Goal: Task Accomplishment & Management: Manage account settings

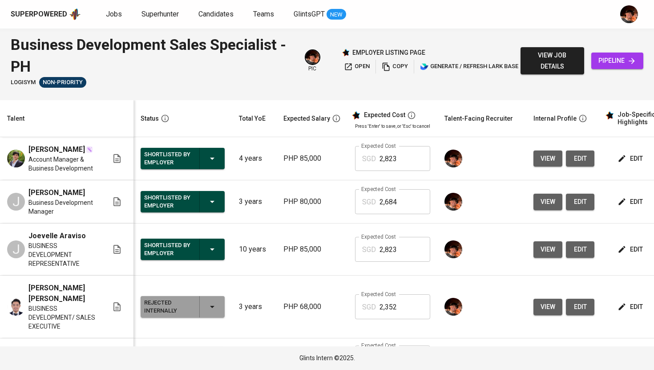
scroll to position [89, 0]
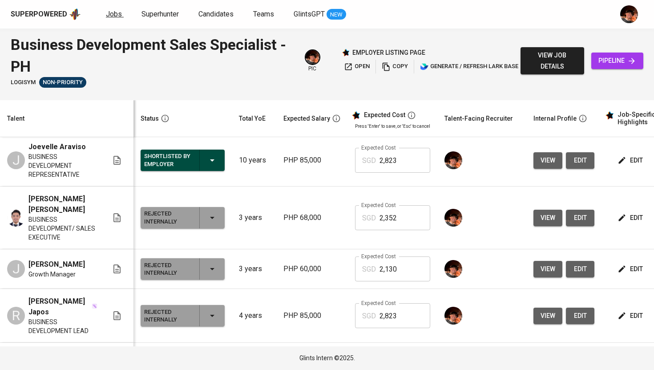
click at [117, 12] on span "Jobs" at bounding box center [114, 14] width 16 height 8
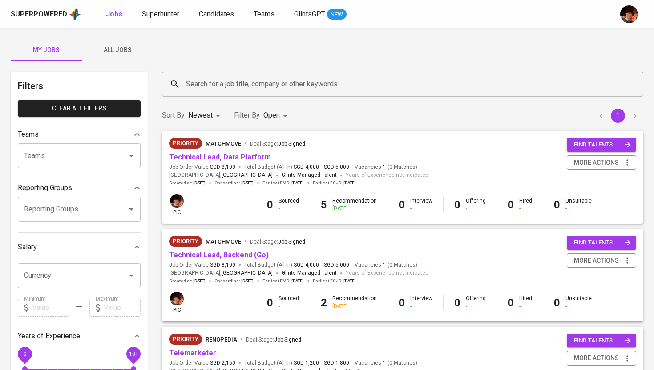
click at [114, 52] on span "All Jobs" at bounding box center [117, 49] width 60 height 11
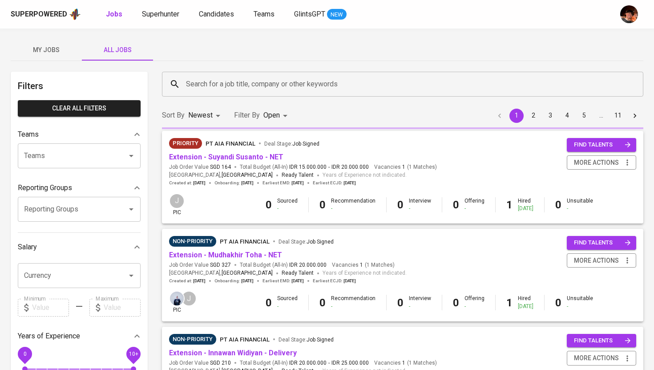
click at [223, 85] on input "Search for a job title, company or other keywords" at bounding box center [405, 84] width 442 height 17
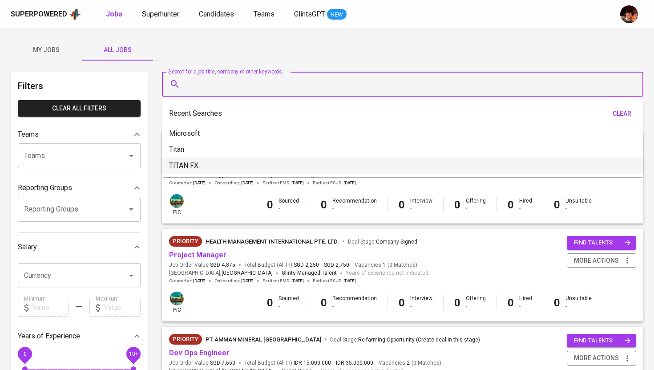
click at [192, 168] on p "TITAN FX" at bounding box center [183, 165] width 29 height 11
type input "TITAN FX"
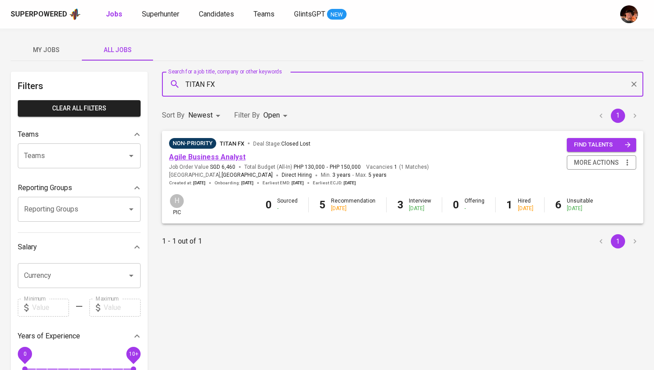
click at [209, 157] on link "Agile Business Analyst" at bounding box center [207, 157] width 77 height 8
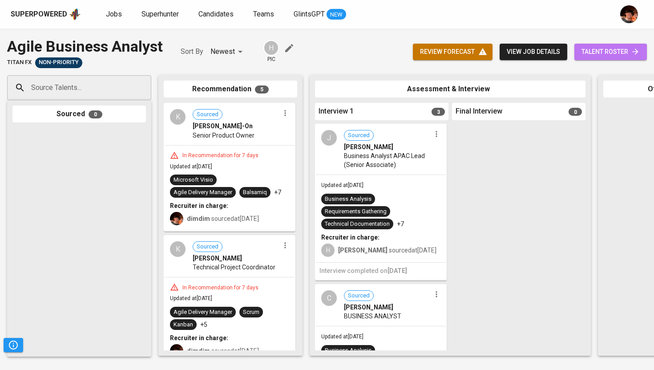
click at [611, 48] on span "talent roster" at bounding box center [610, 51] width 58 height 11
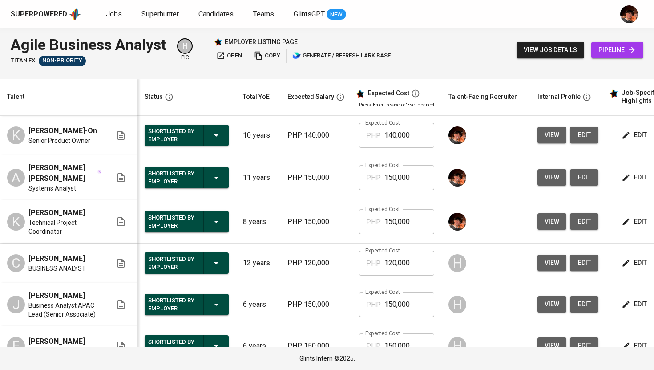
click at [627, 138] on span "edit" at bounding box center [635, 134] width 24 height 11
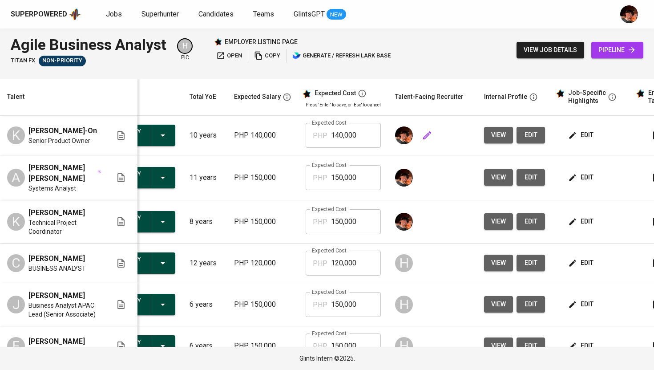
scroll to position [0, 114]
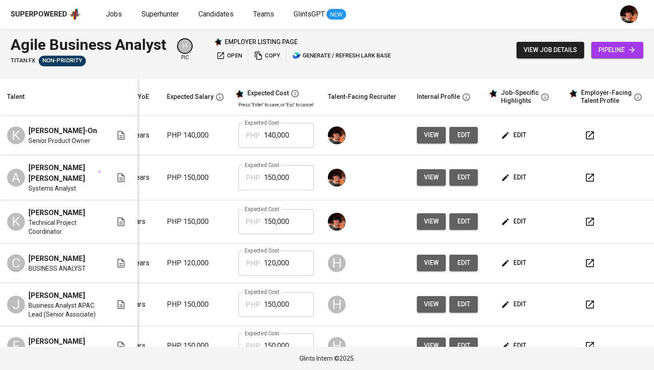
click at [505, 137] on span "edit" at bounding box center [515, 134] width 24 height 11
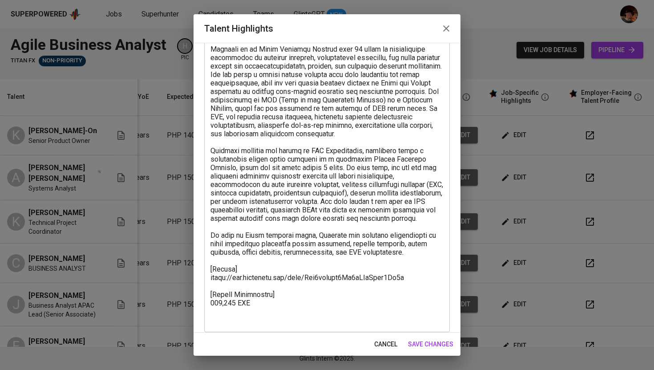
scroll to position [89, 0]
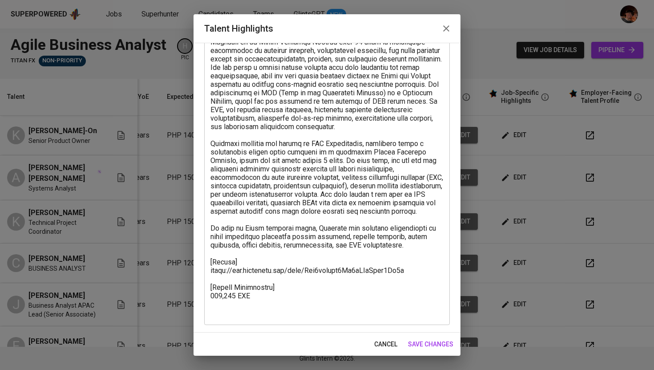
click at [448, 24] on icon "button" at bounding box center [446, 28] width 11 height 11
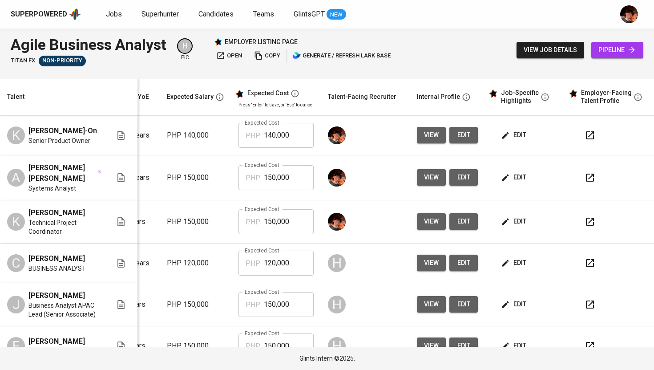
click at [424, 140] on span "view" at bounding box center [431, 134] width 15 height 11
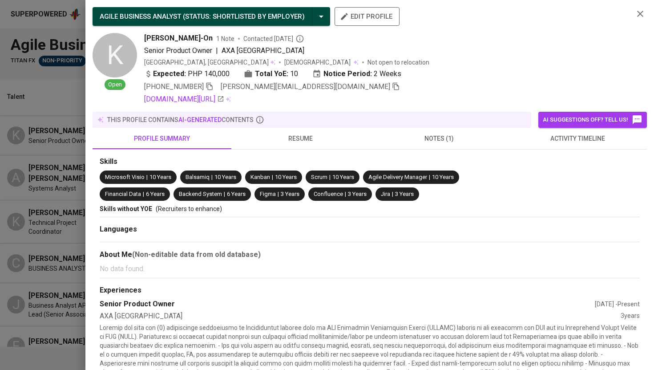
click at [644, 12] on icon "button" at bounding box center [640, 13] width 11 height 11
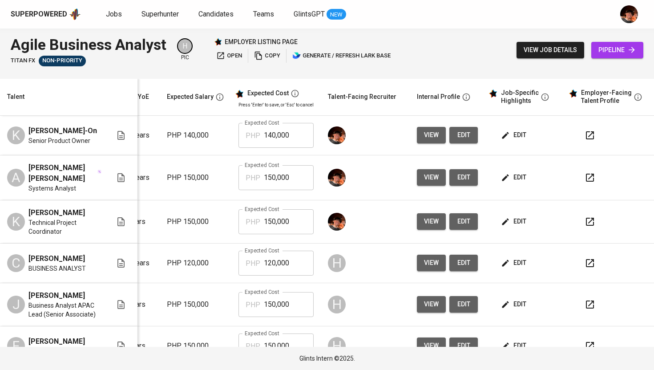
click at [584, 141] on icon "button" at bounding box center [589, 135] width 11 height 11
click at [504, 135] on span "edit" at bounding box center [515, 134] width 24 height 11
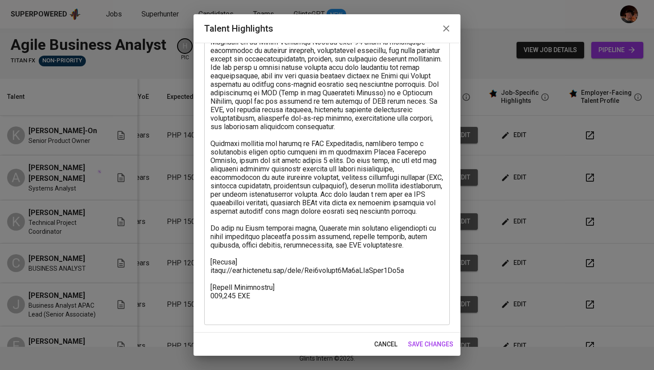
click at [443, 25] on icon "button" at bounding box center [446, 28] width 6 height 6
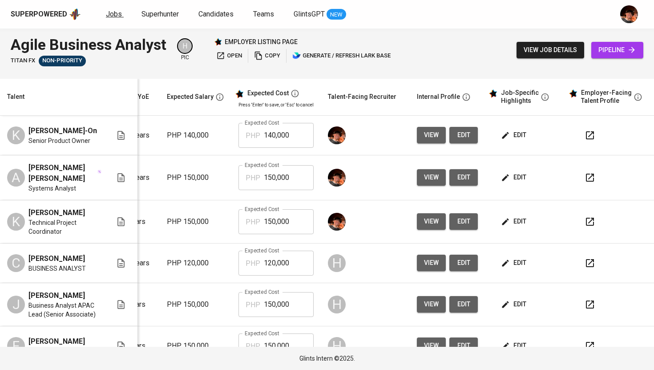
click at [111, 13] on span "Jobs" at bounding box center [114, 14] width 16 height 8
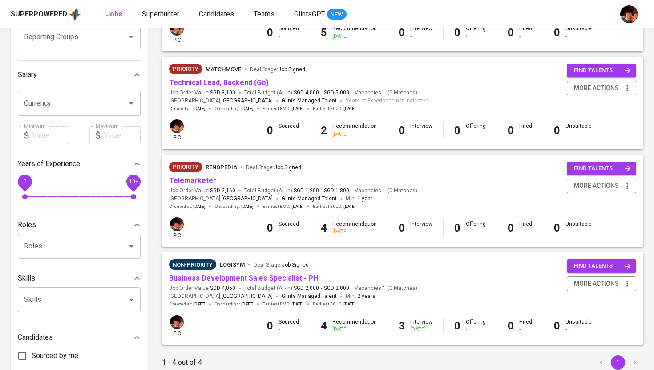
scroll to position [173, 0]
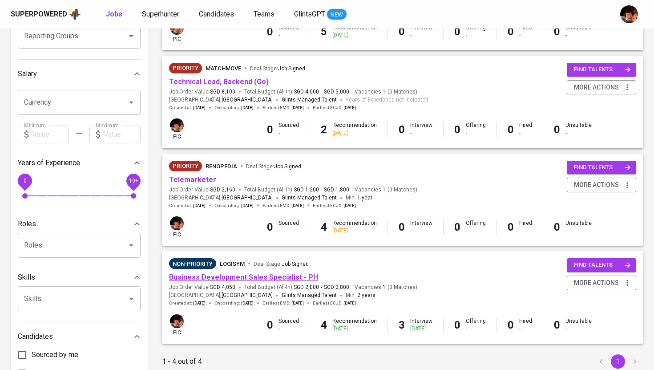
click at [258, 281] on link "Business Development Sales Specialist - PH" at bounding box center [243, 277] width 149 height 8
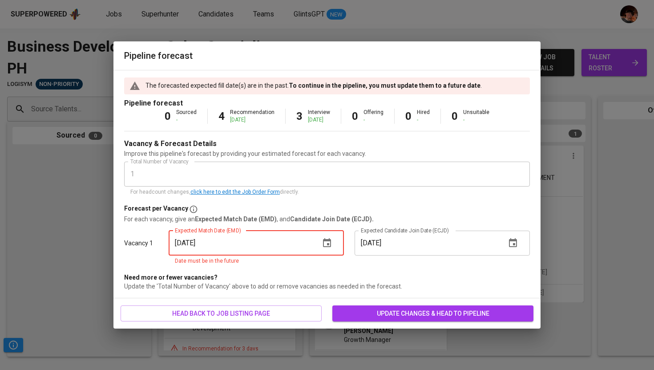
click at [300, 248] on input "[DATE]" at bounding box center [241, 242] width 144 height 25
click at [330, 245] on icon "button" at bounding box center [327, 242] width 8 height 9
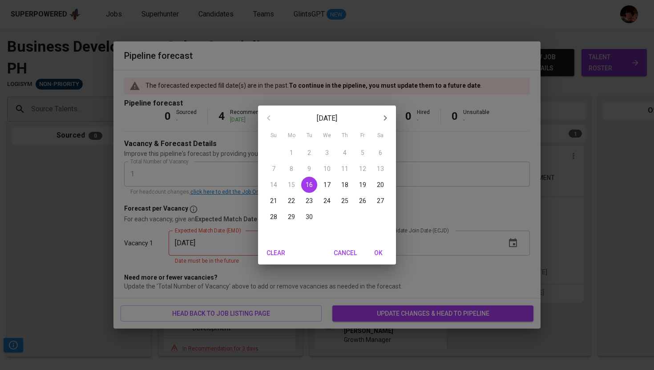
click at [383, 121] on icon "button" at bounding box center [385, 118] width 11 height 11
click at [330, 153] on span "1" at bounding box center [327, 152] width 16 height 9
type input "[DATE]"
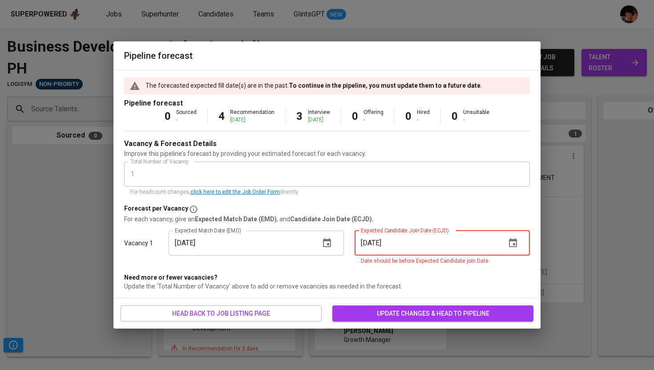
click at [441, 249] on input "[DATE]" at bounding box center [426, 242] width 144 height 25
click at [508, 246] on icon "button" at bounding box center [512, 243] width 11 height 11
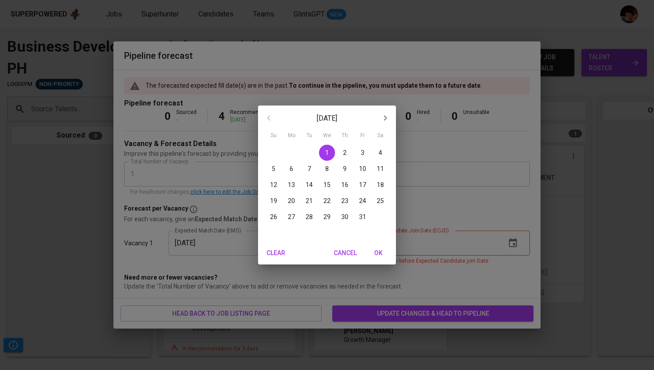
click at [287, 171] on span "6" at bounding box center [291, 168] width 16 height 9
type input "[DATE]"
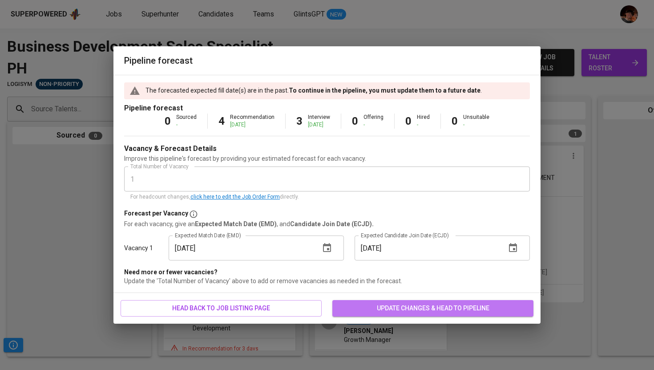
click at [417, 312] on span "update changes & head to pipeline" at bounding box center [432, 307] width 187 height 11
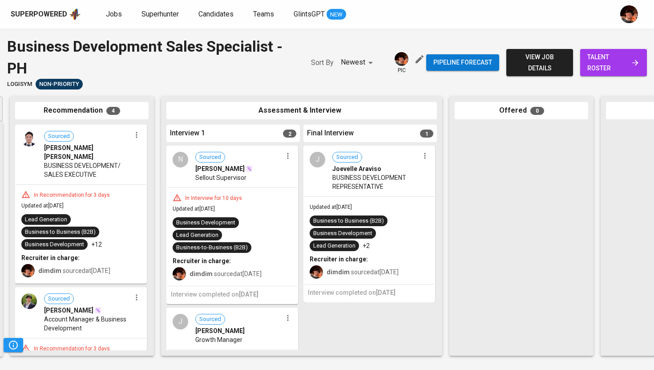
scroll to position [0, 166]
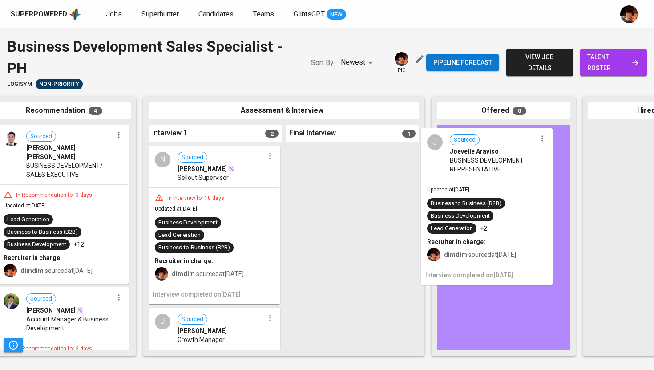
drag, startPoint x: 361, startPoint y: 188, endPoint x: 501, endPoint y: 170, distance: 140.7
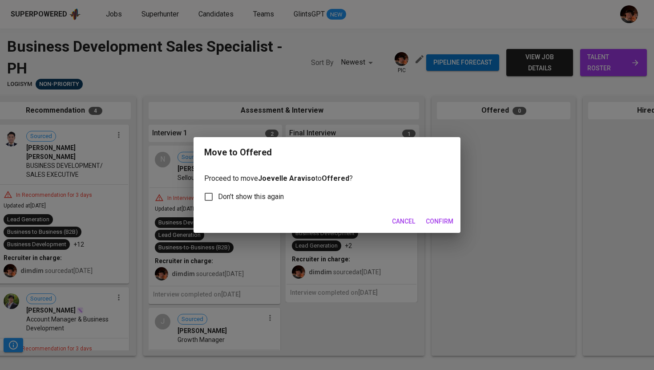
scroll to position [0, 165]
click at [435, 223] on span "Confirm" at bounding box center [440, 221] width 28 height 11
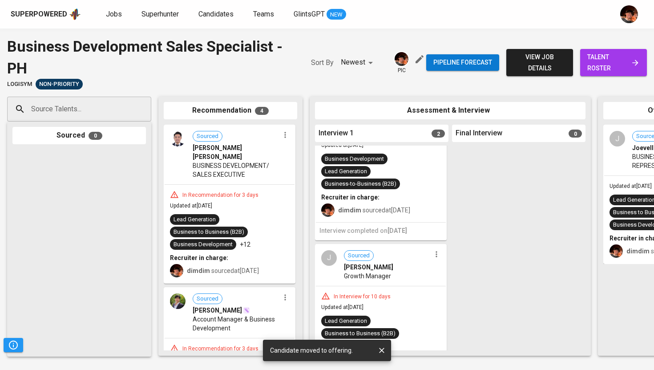
scroll to position [68, 0]
